Goal: Information Seeking & Learning: Find specific fact

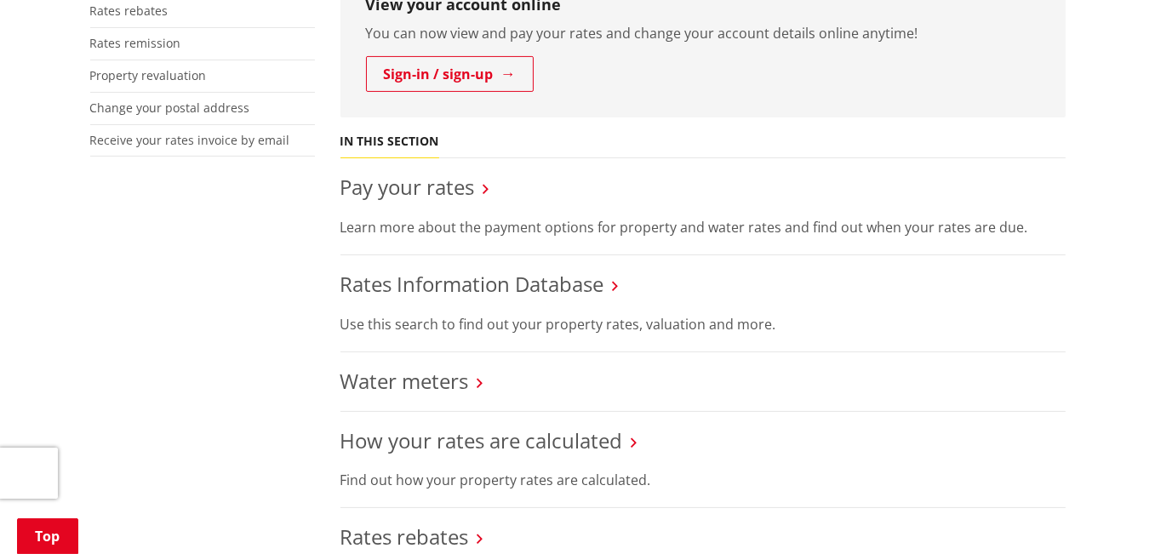
scroll to position [596, 0]
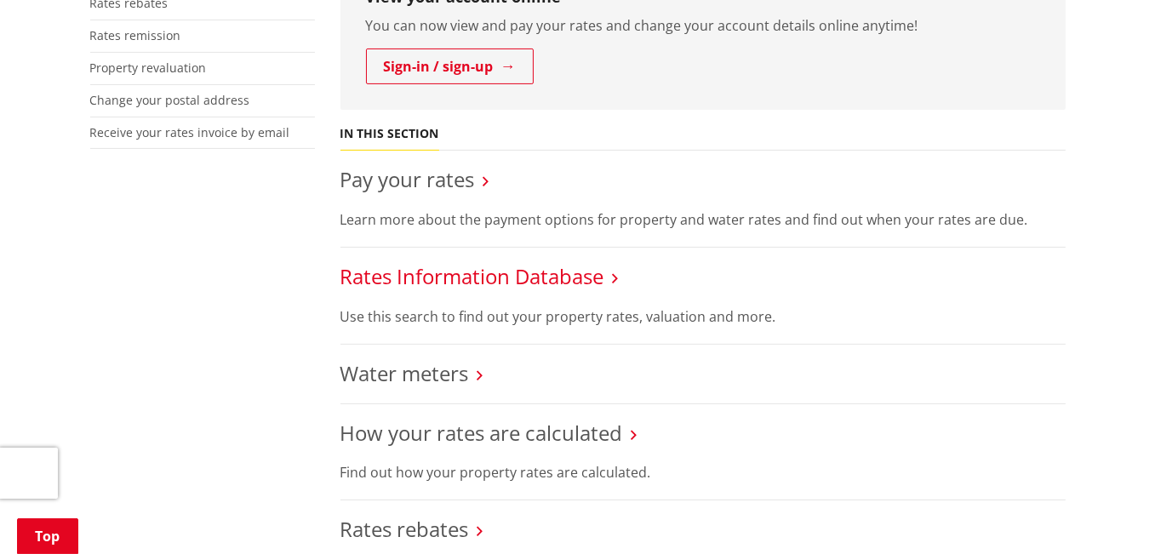
click at [604, 262] on link "Rates Information Database" at bounding box center [472, 276] width 264 height 28
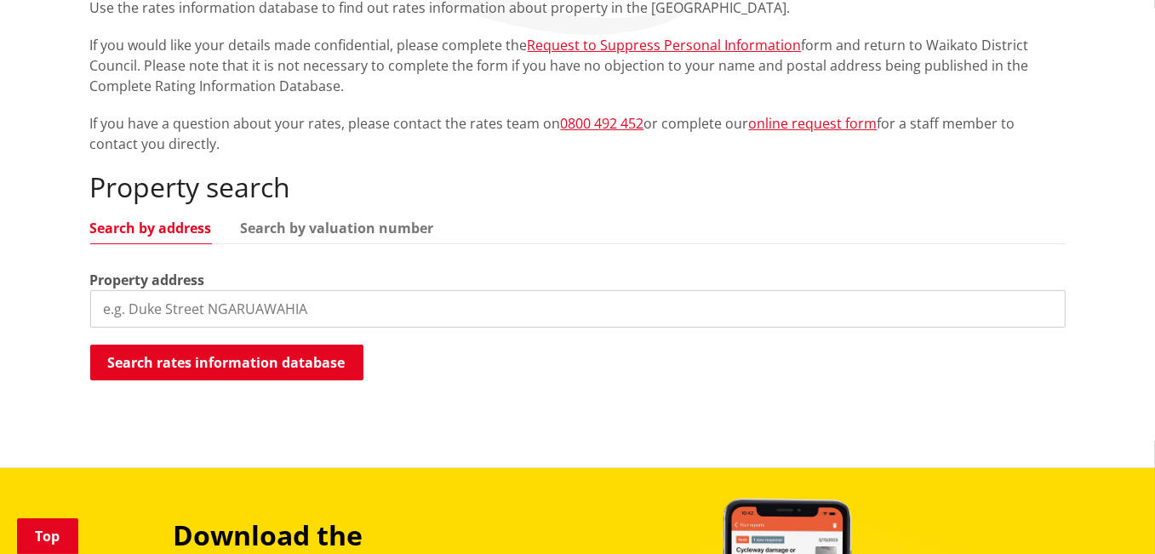
scroll to position [426, 0]
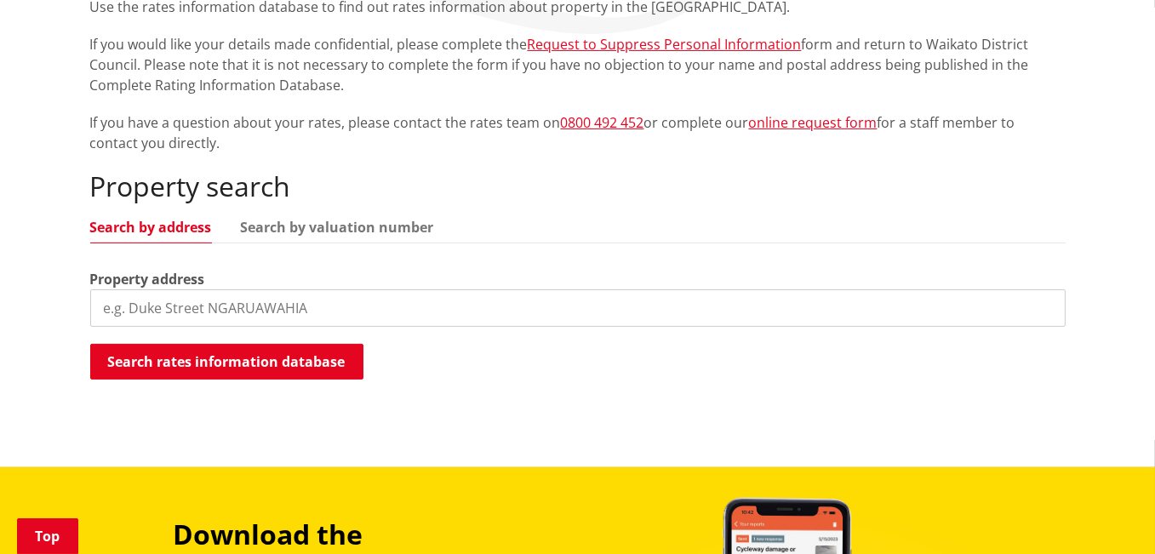
click at [149, 289] on input "search" at bounding box center [577, 307] width 975 height 37
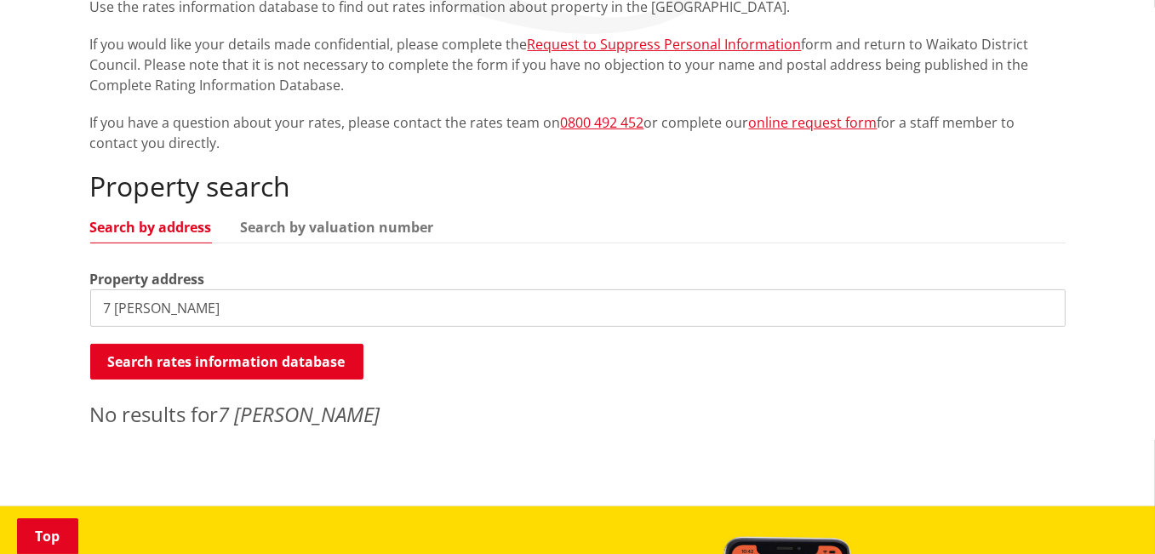
click at [153, 289] on input "7 james st pukemiro" at bounding box center [577, 307] width 975 height 37
drag, startPoint x: 285, startPoint y: 277, endPoint x: 41, endPoint y: 282, distance: 244.3
click at [43, 288] on div "Home Services and facilities Rates Rates Information Database Rates Information…" at bounding box center [577, 165] width 1155 height 684
paste input "James Avenue, Pukemiro 3771,"
click at [363, 289] on input "7 James Avenue, Pukemiro 3771" at bounding box center [577, 307] width 975 height 37
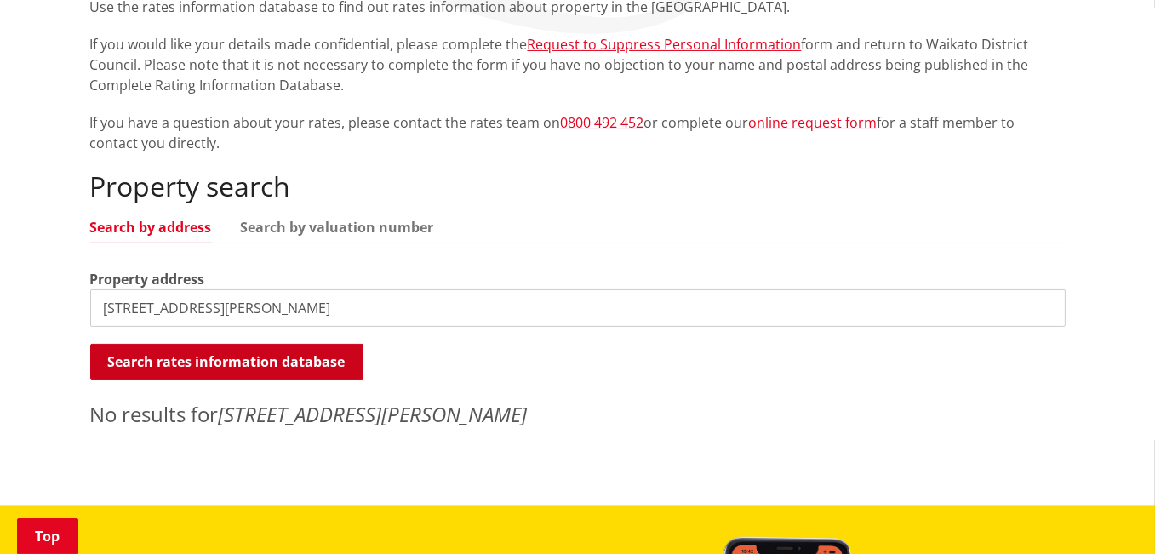
click at [268, 344] on button "Search rates information database" at bounding box center [226, 362] width 273 height 36
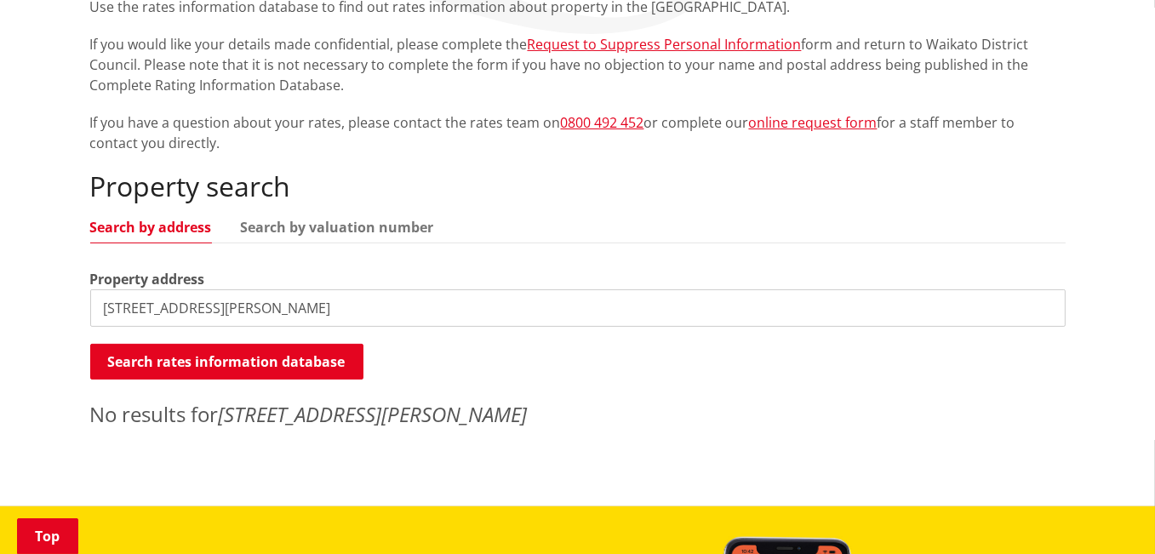
click at [294, 289] on input "7 James Avenue, Pukemiro" at bounding box center [577, 307] width 975 height 37
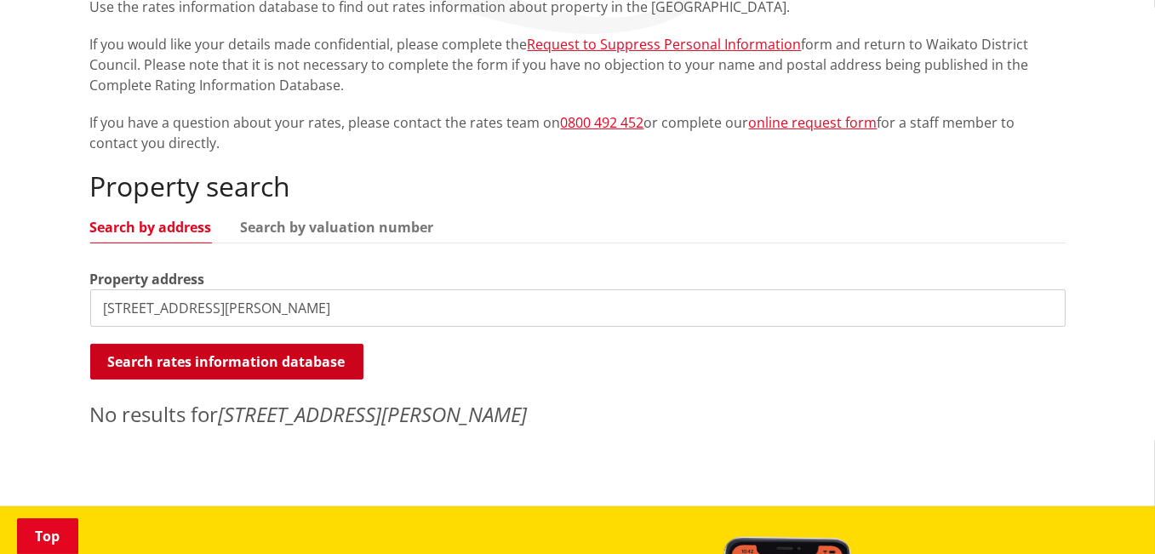
type input "7 James Avenue"
click at [281, 344] on button "Search rates information database" at bounding box center [226, 362] width 273 height 36
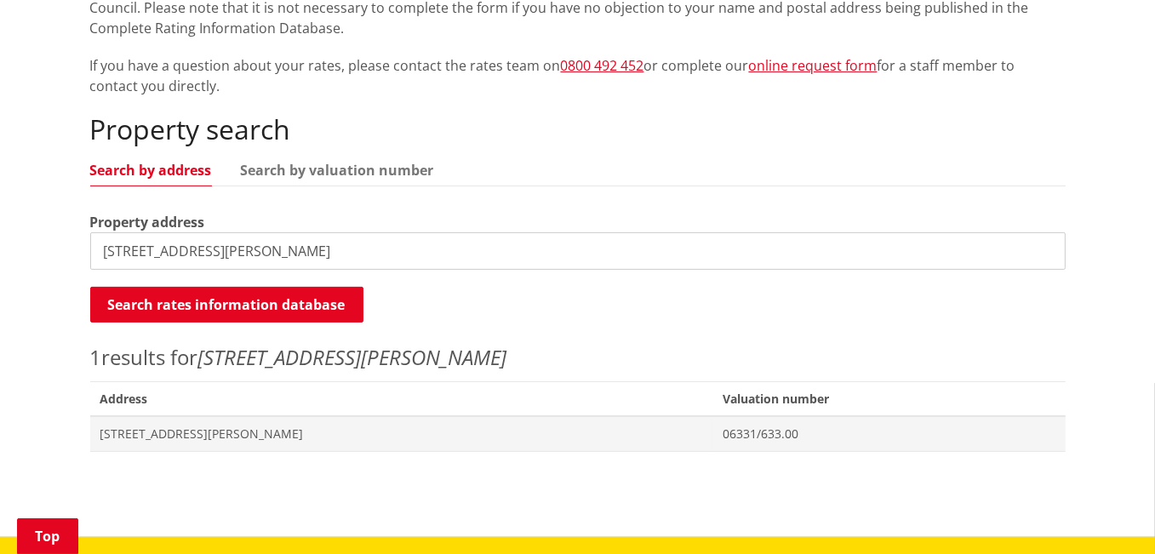
scroll to position [511, 0]
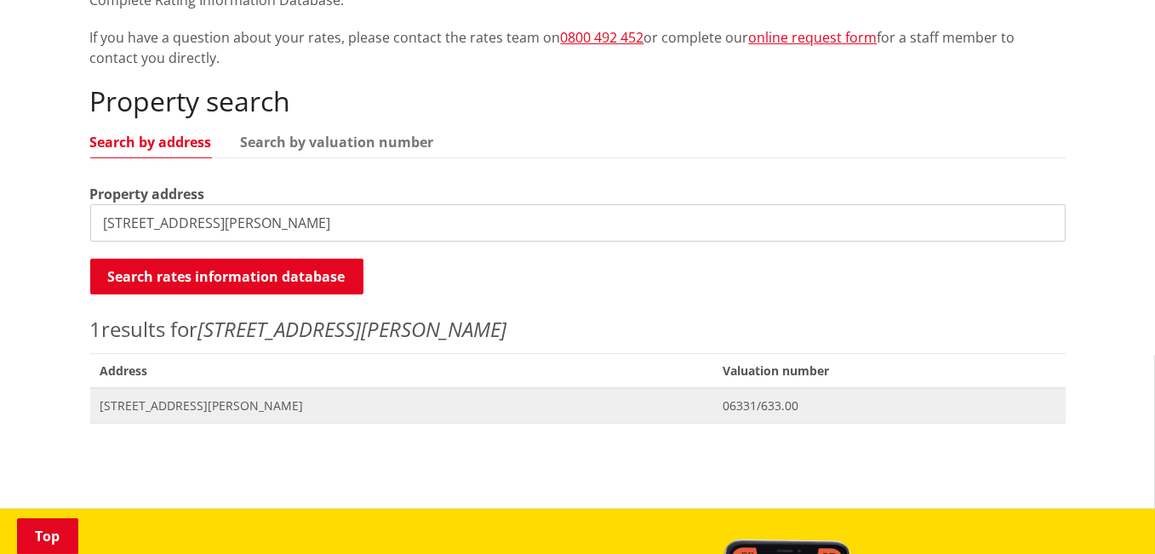
click at [176, 398] on span "[STREET_ADDRESS][PERSON_NAME]" at bounding box center [401, 406] width 603 height 17
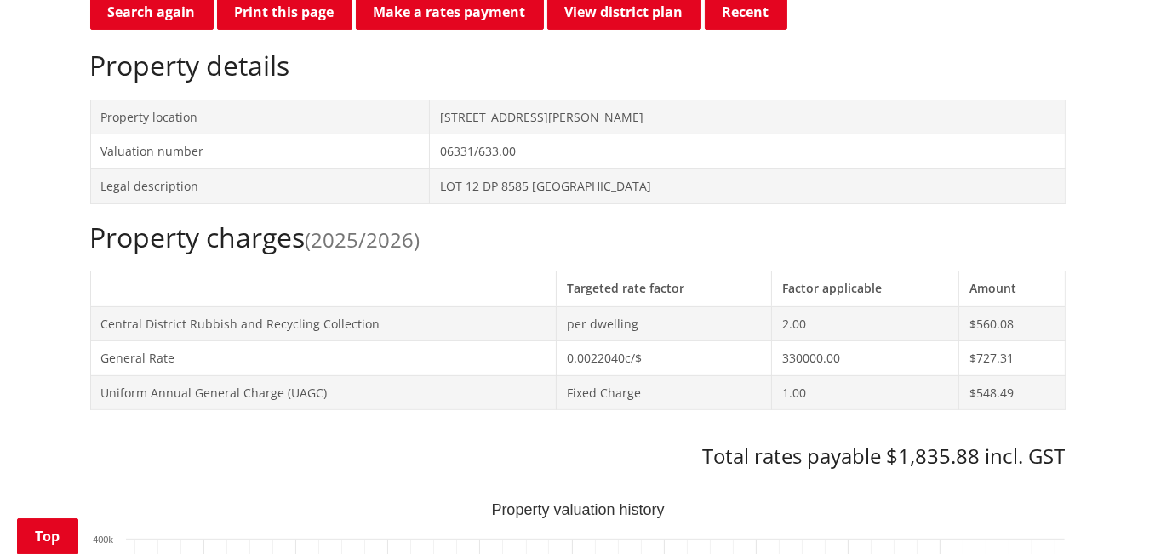
scroll to position [596, 0]
